Goal: Information Seeking & Learning: Learn about a topic

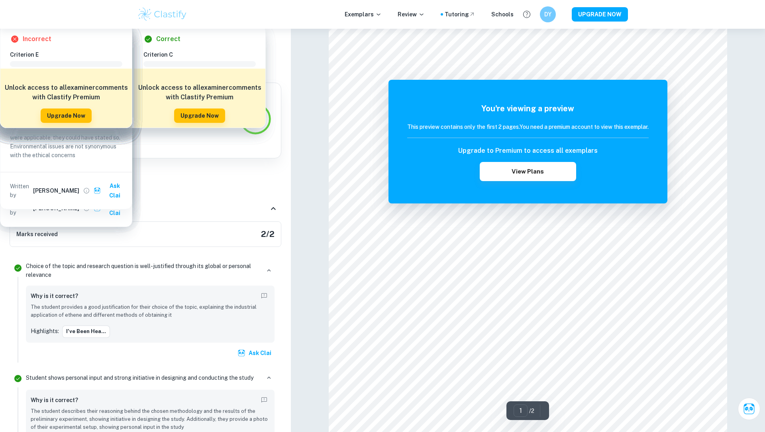
click at [469, 255] on p "Choice of the topic and research question is well-justified through its global …" at bounding box center [513, 257] width 112 height 26
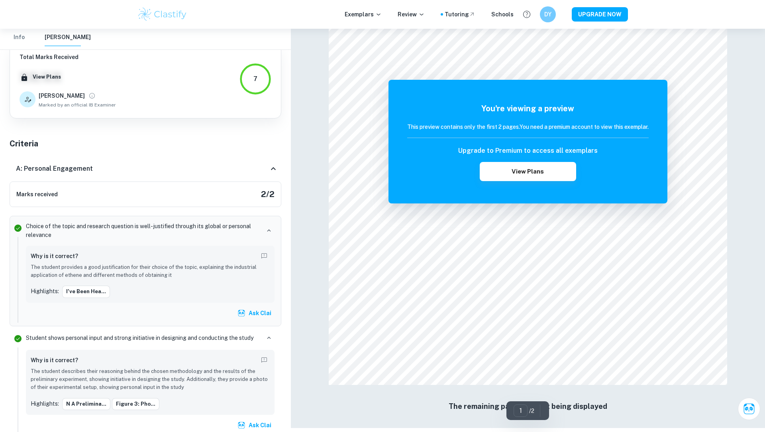
scroll to position [791, 0]
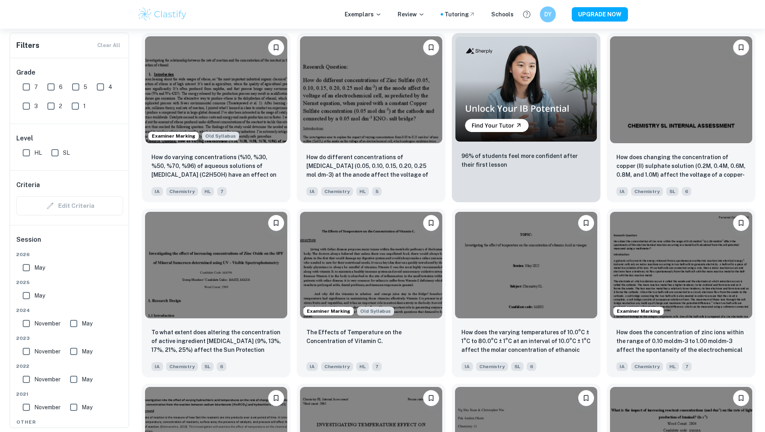
scroll to position [426, 0]
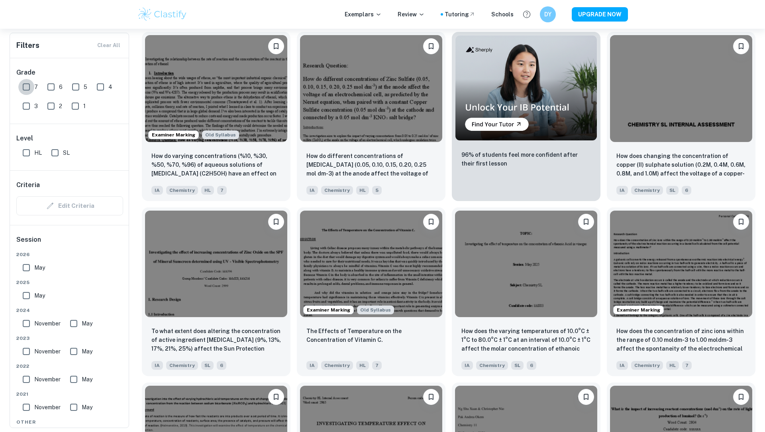
click at [25, 91] on input "7" at bounding box center [26, 87] width 16 height 16
checkbox input "true"
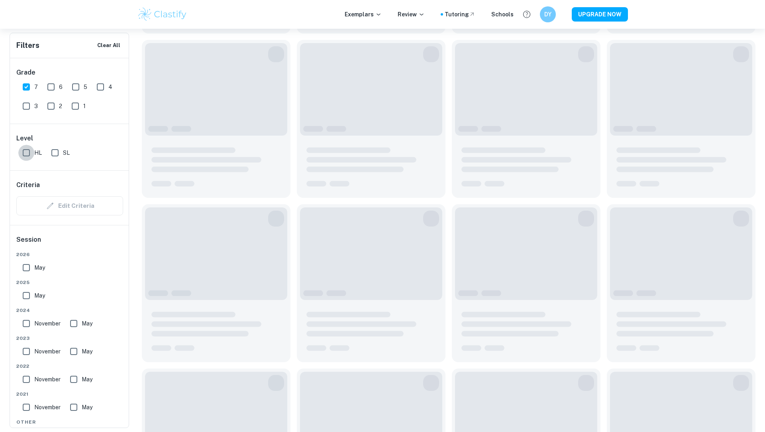
click at [27, 156] on input "HL" at bounding box center [26, 153] width 16 height 16
checkbox input "true"
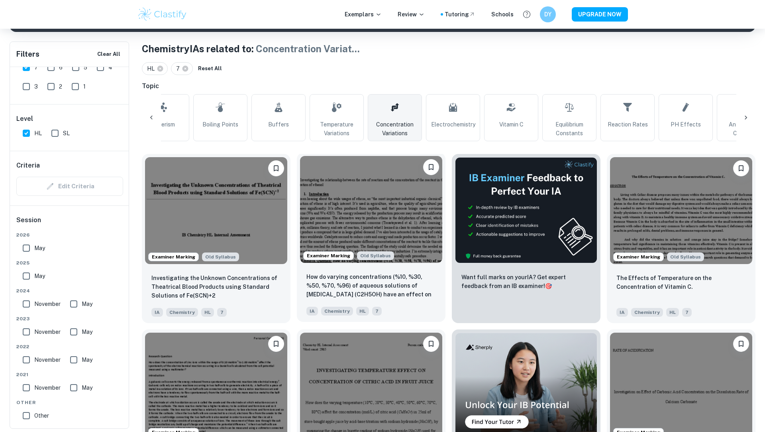
scroll to position [13, 0]
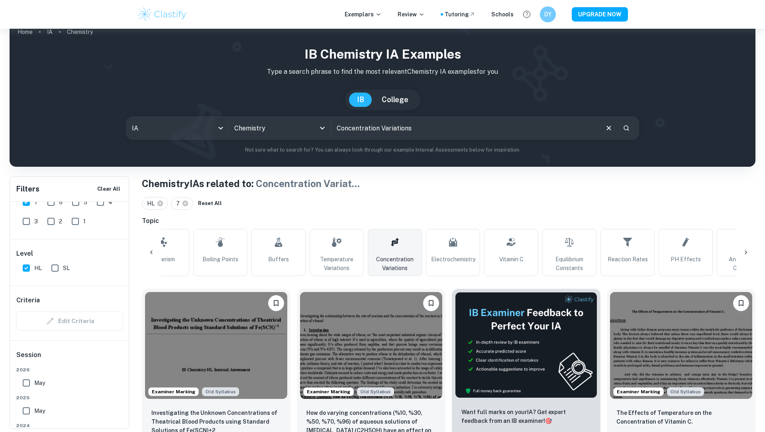
click at [628, 128] on icon "Search" at bounding box center [627, 128] width 6 height 6
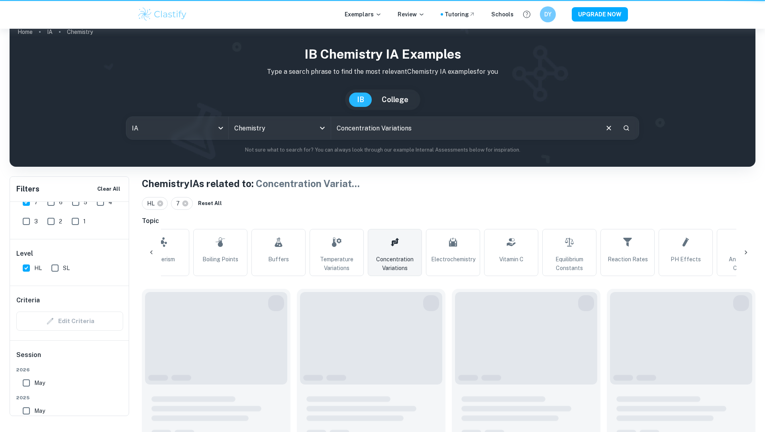
scroll to position [0, 0]
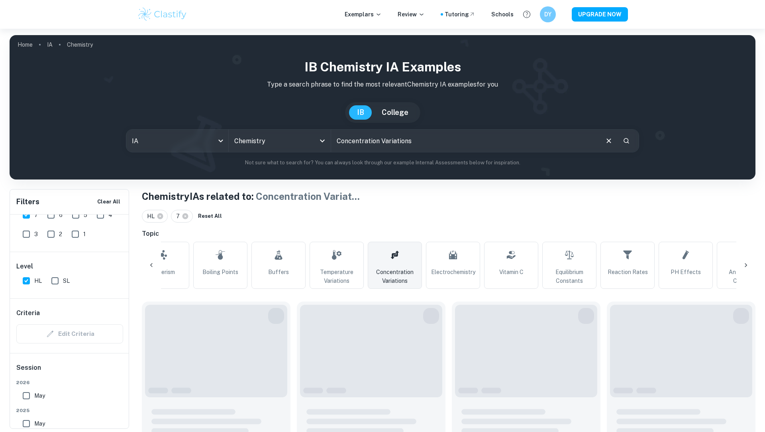
click at [510, 131] on input "Concentration Variations" at bounding box center [464, 141] width 267 height 22
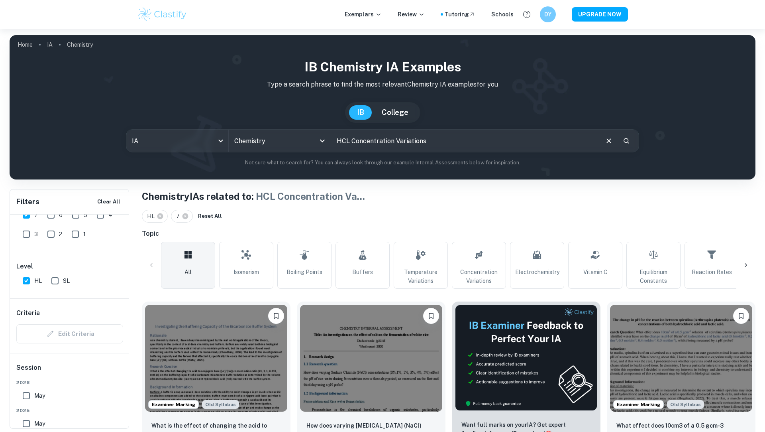
click at [396, 133] on input "HCL Concentration Variations" at bounding box center [464, 141] width 267 height 22
paste input "Concentration of HCl"
type input "Concentration of HCl"
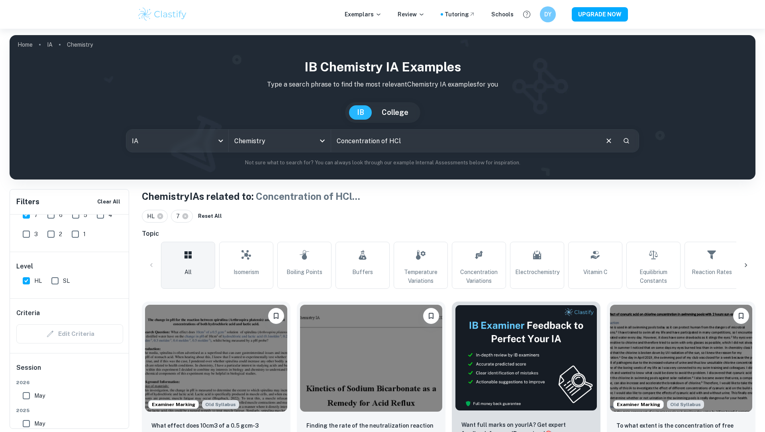
click at [363, 140] on input "Concentration of HCl" at bounding box center [464, 141] width 267 height 22
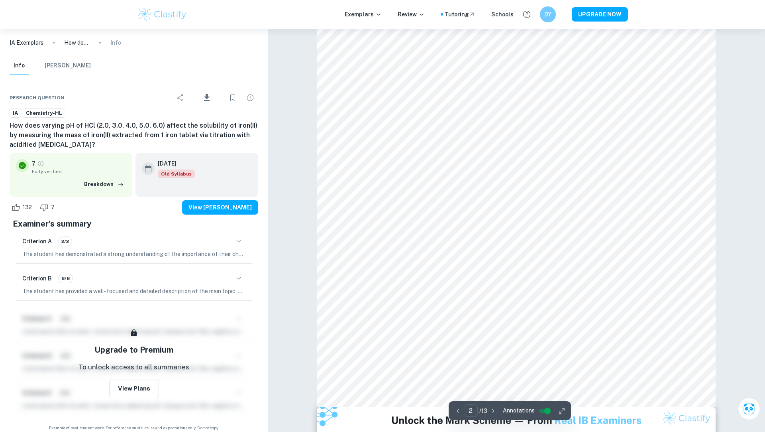
scroll to position [718, 0]
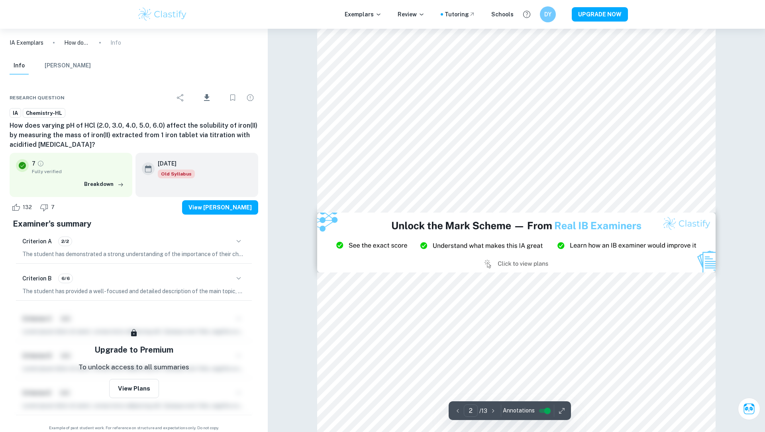
type input "1"
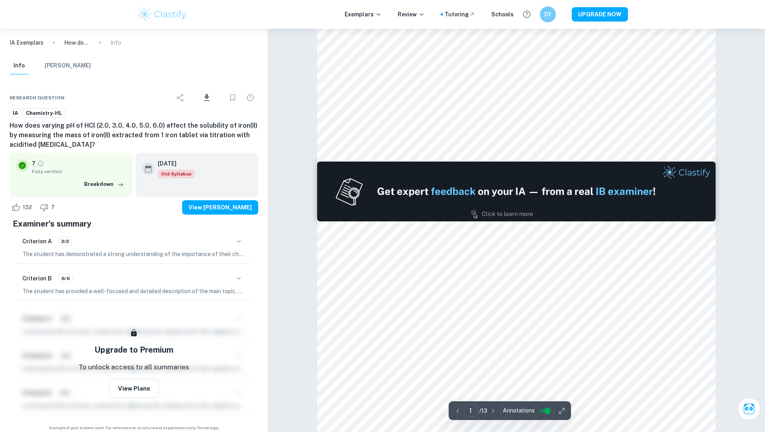
scroll to position [0, 0]
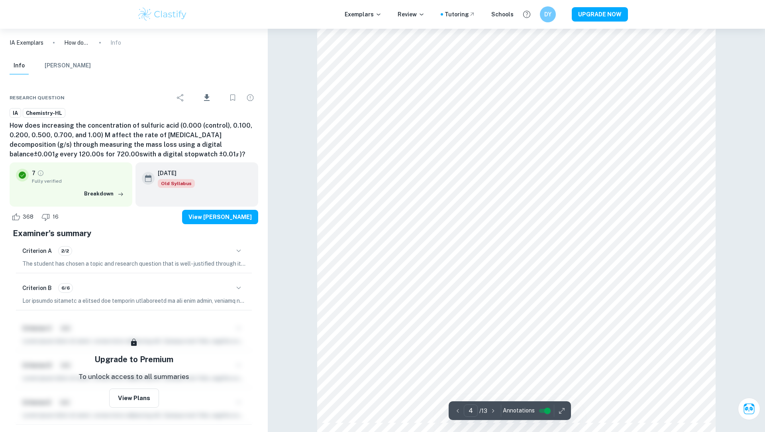
scroll to position [1798, 0]
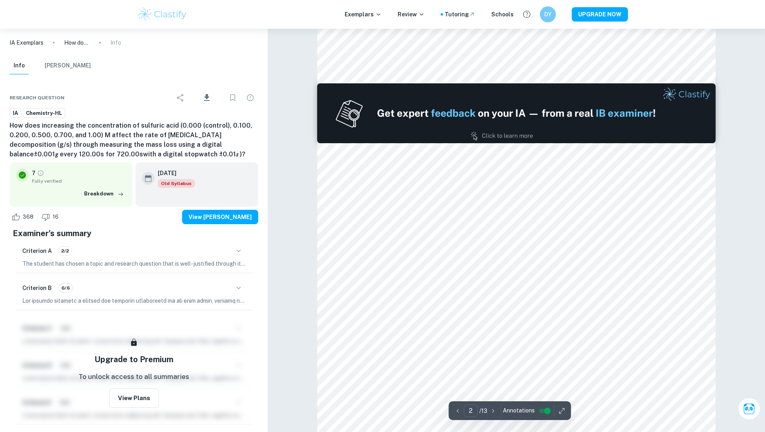
type input "1"
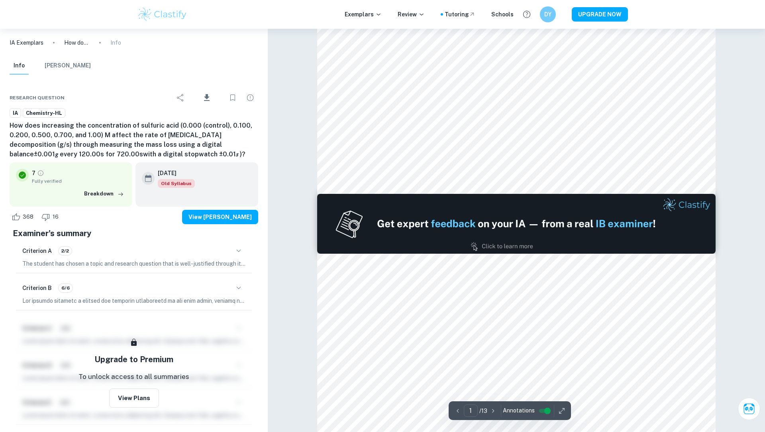
scroll to position [0, 0]
